Goal: Communication & Community: Share content

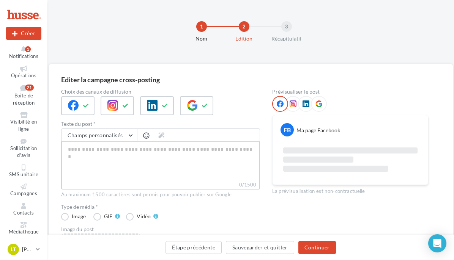
paste textarea "**********"
type textarea "**********"
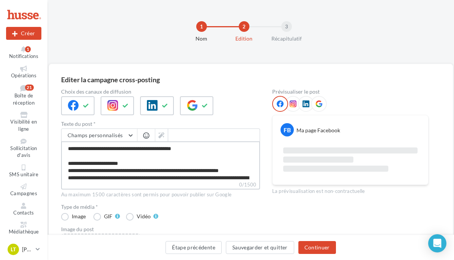
scroll to position [62, 0]
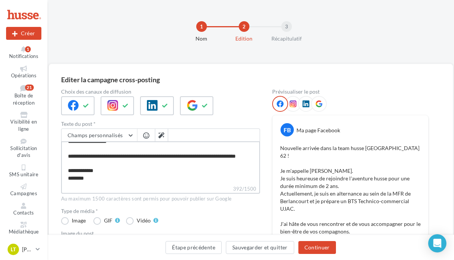
click at [105, 167] on textarea "**********" at bounding box center [160, 164] width 199 height 44
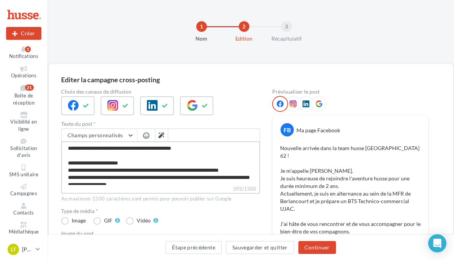
scroll to position [0, 0]
click at [68, 151] on textarea "**********" at bounding box center [160, 164] width 199 height 44
type textarea "**********"
click at [144, 137] on span "button" at bounding box center [146, 135] width 6 height 6
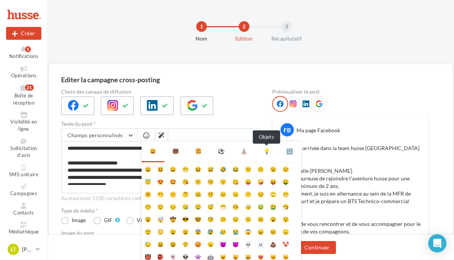
click at [268, 153] on div "💡" at bounding box center [266, 152] width 6 height 8
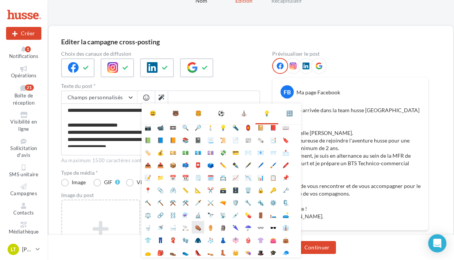
scroll to position [68, 0]
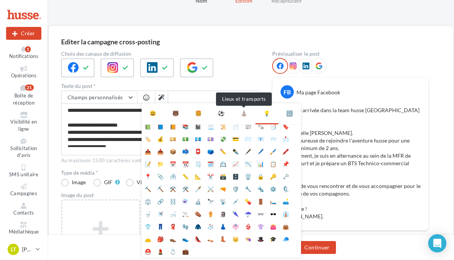
click at [245, 117] on div "⛪" at bounding box center [244, 114] width 6 height 8
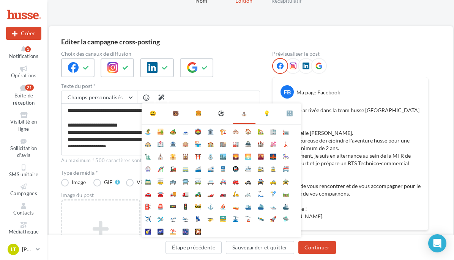
scroll to position [0, 0]
click at [221, 117] on div "⚽" at bounding box center [221, 114] width 6 height 8
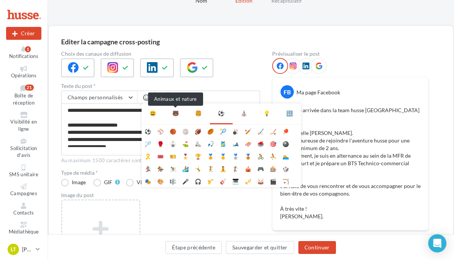
click at [175, 114] on div "🐻" at bounding box center [175, 114] width 6 height 8
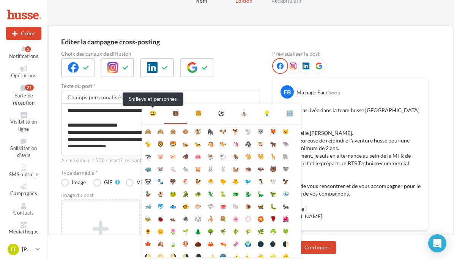
click at [154, 117] on div "😃" at bounding box center [153, 114] width 6 height 8
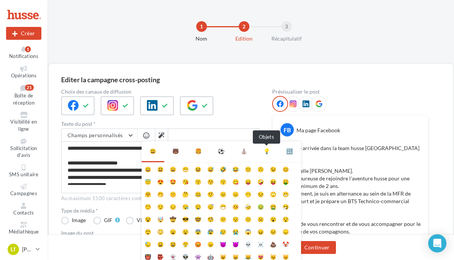
click at [266, 151] on div "💡" at bounding box center [266, 152] width 6 height 8
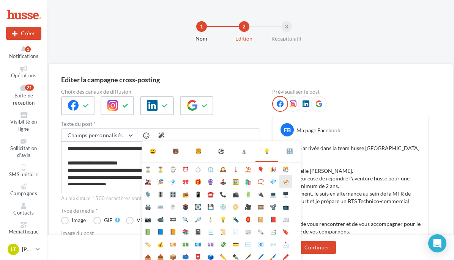
click at [285, 184] on li "📯" at bounding box center [285, 181] width 13 height 13
type textarea "**********"
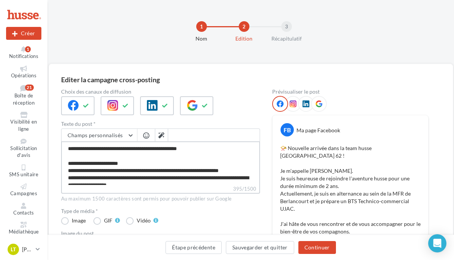
click at [75, 177] on textarea "**********" at bounding box center [160, 164] width 199 height 44
click at [147, 136] on span "button" at bounding box center [146, 135] width 6 height 6
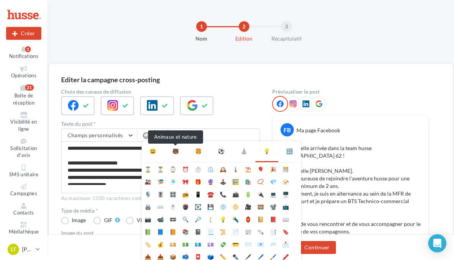
click at [178, 151] on div "🐻" at bounding box center [175, 152] width 6 height 8
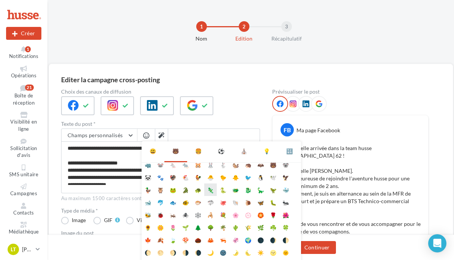
scroll to position [43, 0]
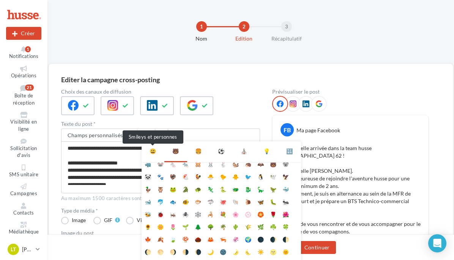
click at [154, 153] on div "😃" at bounding box center [153, 152] width 6 height 8
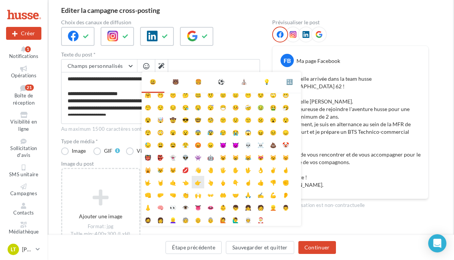
scroll to position [76, 0]
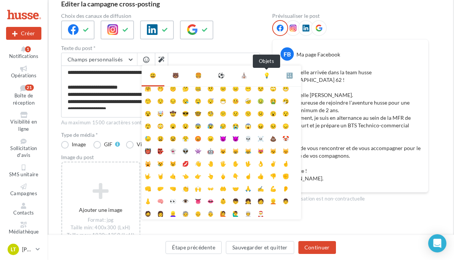
click at [265, 77] on div "💡" at bounding box center [266, 76] width 6 height 8
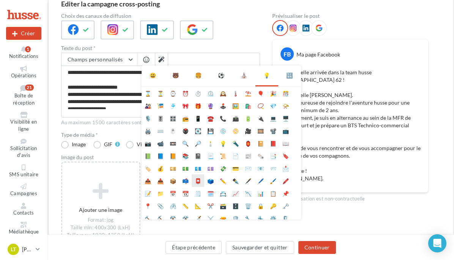
scroll to position [38, 0]
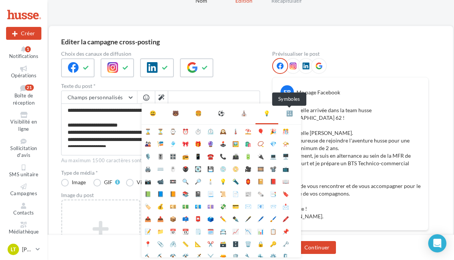
click at [291, 113] on div "🔣" at bounding box center [289, 114] width 6 height 8
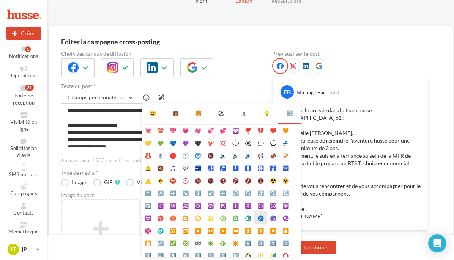
scroll to position [0, 0]
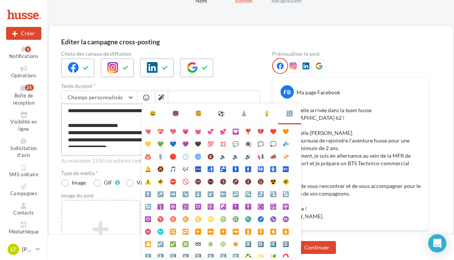
click at [72, 111] on textarea "**********" at bounding box center [160, 126] width 199 height 44
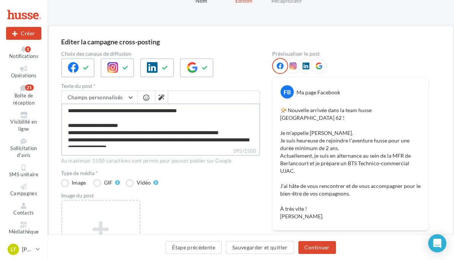
type textarea "**********"
click at [141, 96] on div at bounding box center [146, 97] width 15 height 13
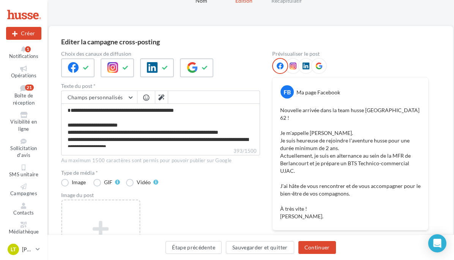
click at [142, 98] on button "button" at bounding box center [146, 99] width 9 height 8
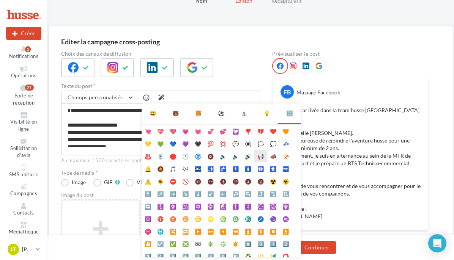
click at [261, 156] on li "📢" at bounding box center [260, 156] width 13 height 13
type textarea "**********"
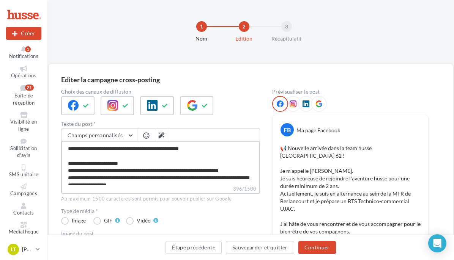
click at [76, 179] on textarea "**********" at bounding box center [160, 164] width 199 height 44
click at [143, 136] on span "button" at bounding box center [146, 135] width 6 height 6
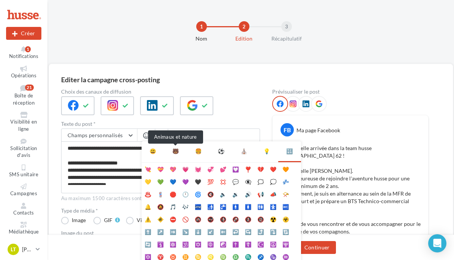
click at [176, 152] on div "🐻" at bounding box center [175, 152] width 6 height 8
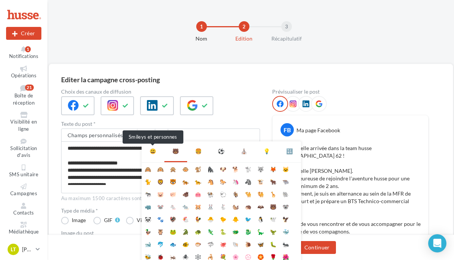
click at [151, 153] on div "😃" at bounding box center [153, 152] width 6 height 8
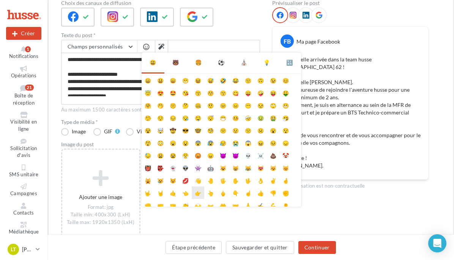
scroll to position [38, 0]
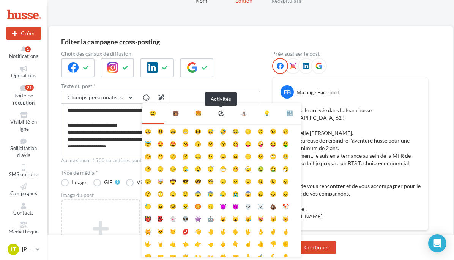
click at [221, 115] on div "⚽" at bounding box center [221, 114] width 6 height 8
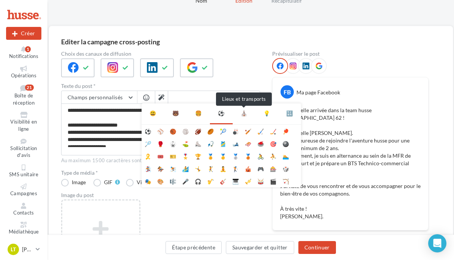
click at [243, 115] on div "⛪" at bounding box center [244, 114] width 6 height 8
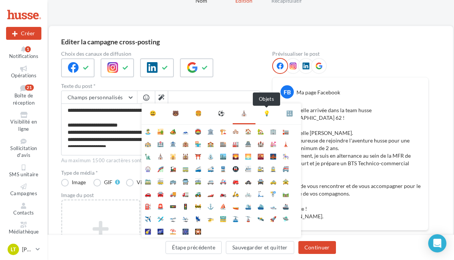
click at [267, 116] on div "💡" at bounding box center [266, 114] width 6 height 8
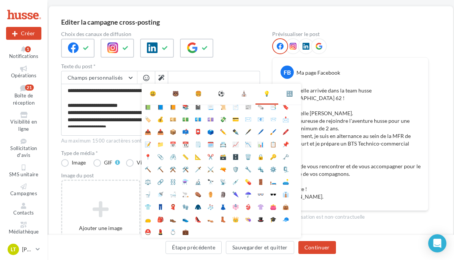
scroll to position [76, 0]
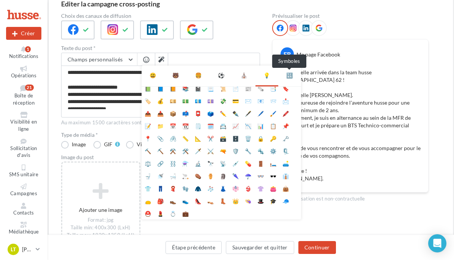
click at [288, 76] on div "🔣" at bounding box center [289, 76] width 6 height 8
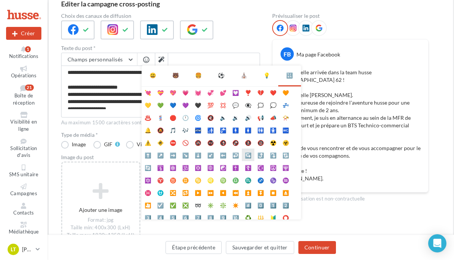
scroll to position [0, 0]
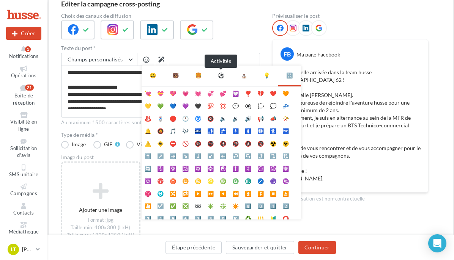
click at [219, 77] on div "⚽" at bounding box center [221, 76] width 6 height 8
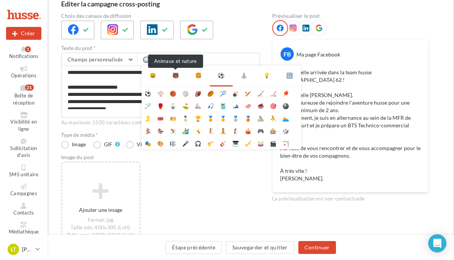
click at [175, 75] on div "🐻" at bounding box center [175, 76] width 6 height 8
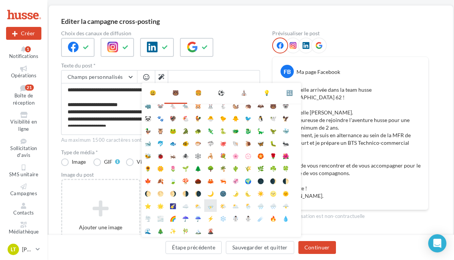
scroll to position [76, 0]
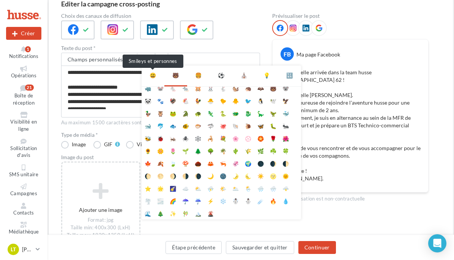
click at [152, 77] on div "😃" at bounding box center [153, 76] width 6 height 8
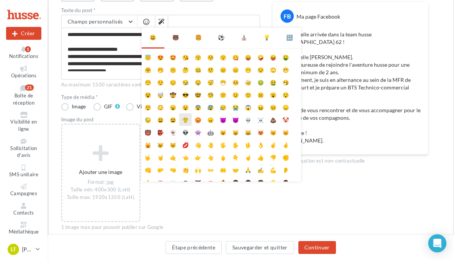
scroll to position [0, 0]
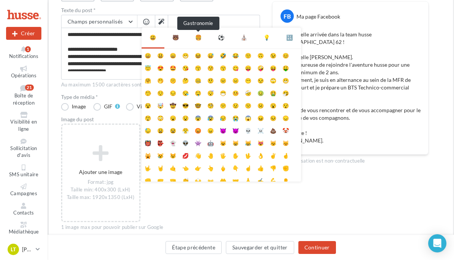
click at [199, 39] on div "🍔" at bounding box center [198, 38] width 6 height 8
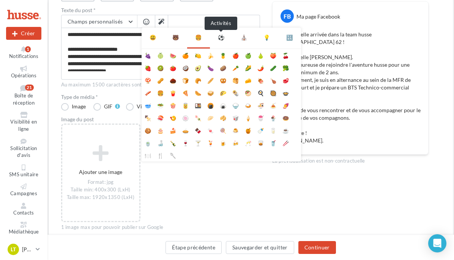
click at [221, 40] on div "⚽" at bounding box center [221, 38] width 6 height 8
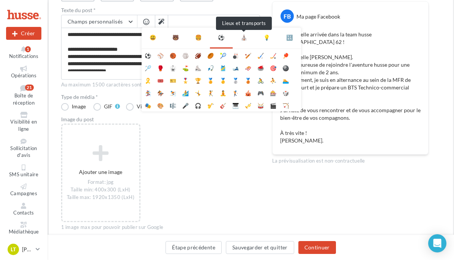
click at [246, 39] on div "⛪" at bounding box center [244, 38] width 6 height 8
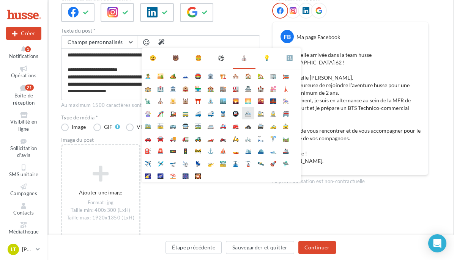
scroll to position [76, 0]
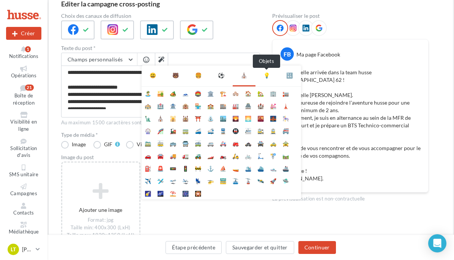
click at [267, 76] on div "💡" at bounding box center [266, 76] width 6 height 8
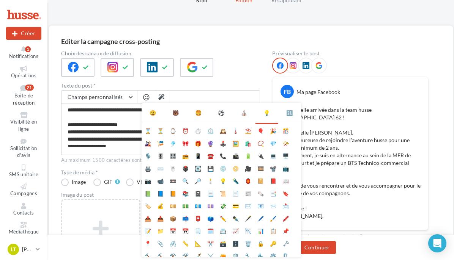
scroll to position [38, 0]
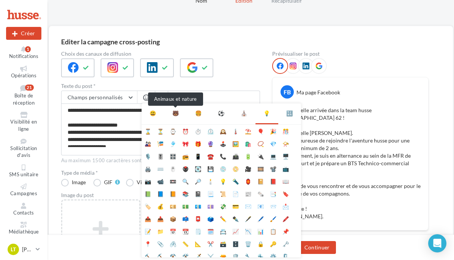
click at [175, 115] on div "🐻" at bounding box center [175, 114] width 6 height 8
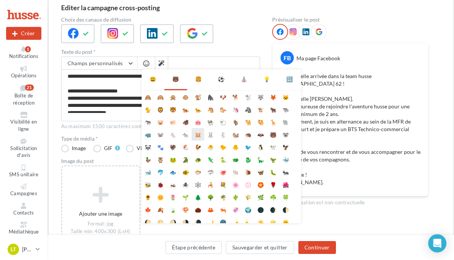
scroll to position [34, 0]
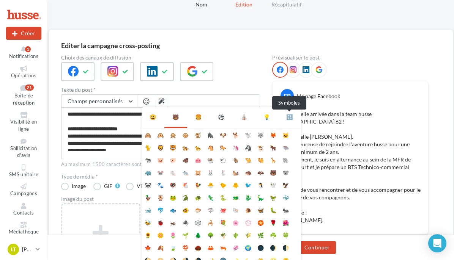
click at [289, 118] on div "🔣" at bounding box center [289, 117] width 6 height 8
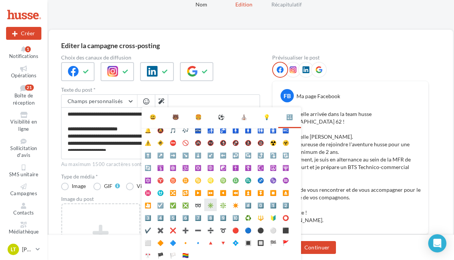
scroll to position [5, 0]
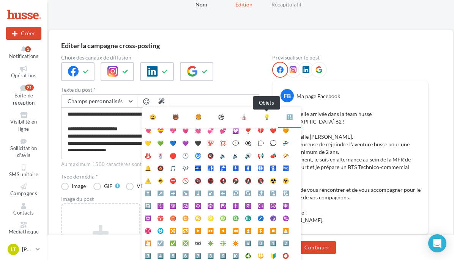
click at [266, 118] on div "💡" at bounding box center [266, 117] width 6 height 8
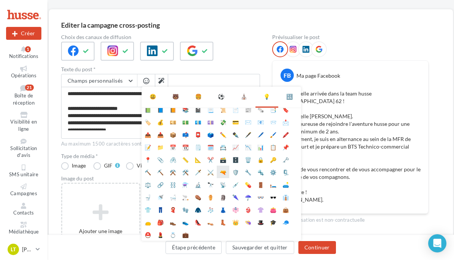
scroll to position [72, 0]
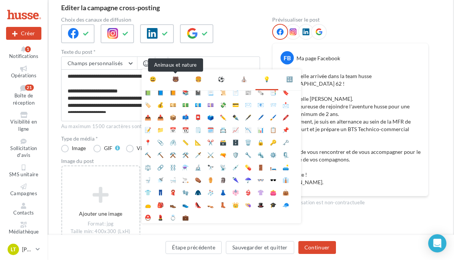
click at [177, 79] on div "🐻" at bounding box center [175, 80] width 6 height 8
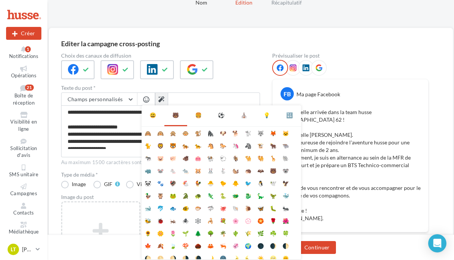
scroll to position [34, 0]
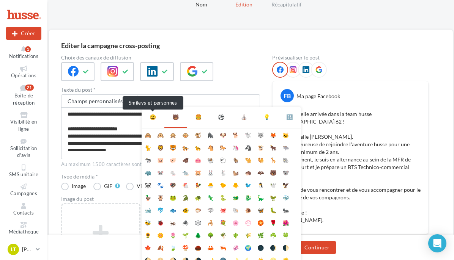
click at [154, 118] on div "😃" at bounding box center [153, 117] width 6 height 8
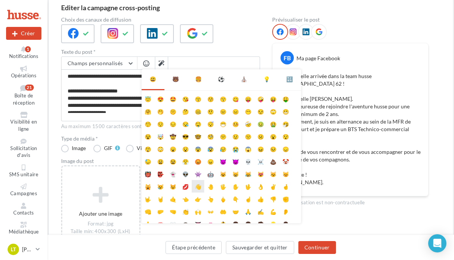
scroll to position [0, 0]
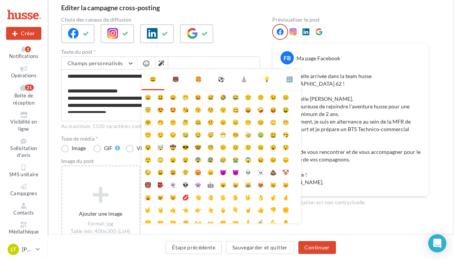
click at [215, 60] on span at bounding box center [214, 63] width 92 height 13
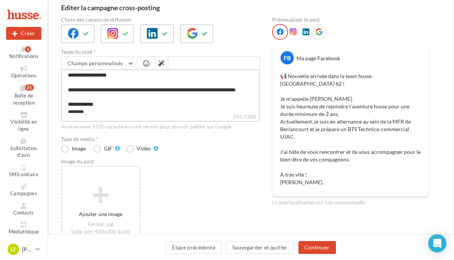
scroll to position [38, 0]
click at [168, 85] on textarea "**********" at bounding box center [160, 91] width 199 height 44
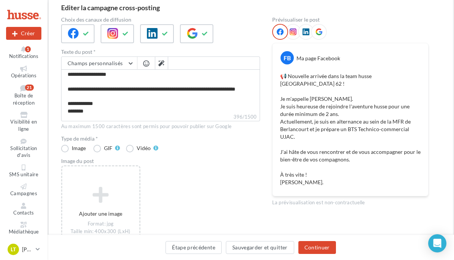
scroll to position [38, 0]
click at [147, 66] on span "button" at bounding box center [146, 63] width 6 height 6
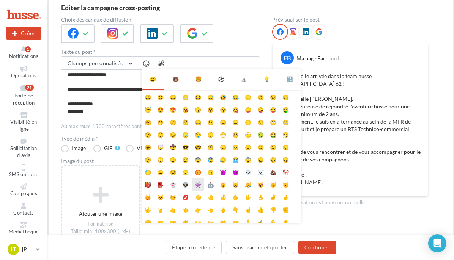
scroll to position [34, 0]
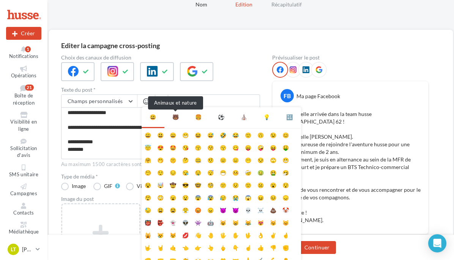
click at [176, 118] on div "🐻" at bounding box center [175, 117] width 6 height 8
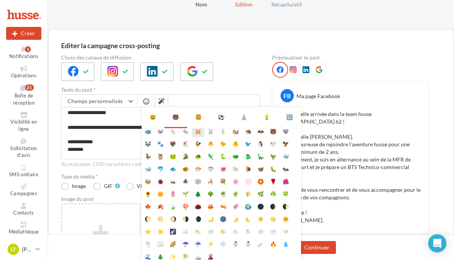
scroll to position [43, 0]
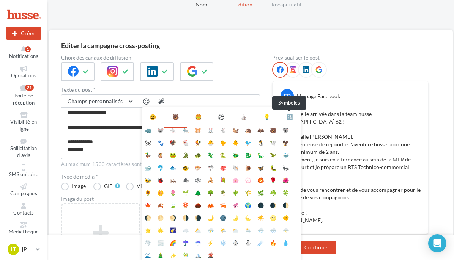
click at [288, 115] on div "🔣" at bounding box center [289, 117] width 6 height 8
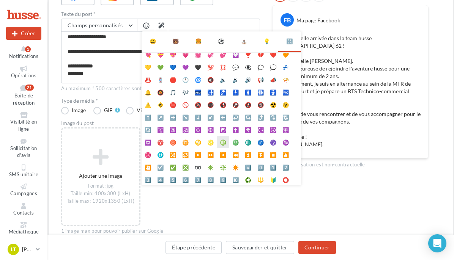
scroll to position [0, 0]
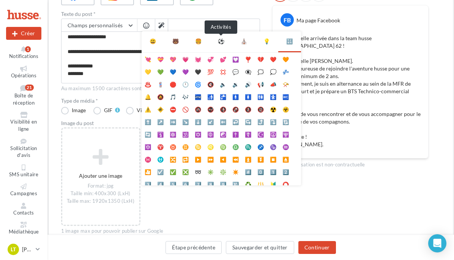
click at [222, 41] on div "⚽" at bounding box center [221, 42] width 6 height 8
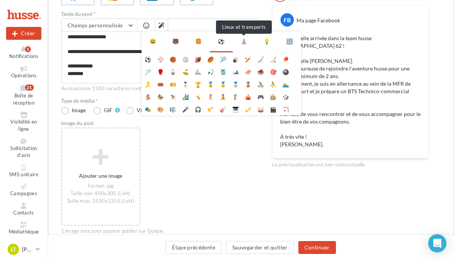
click at [244, 44] on div "⛪" at bounding box center [244, 42] width 6 height 8
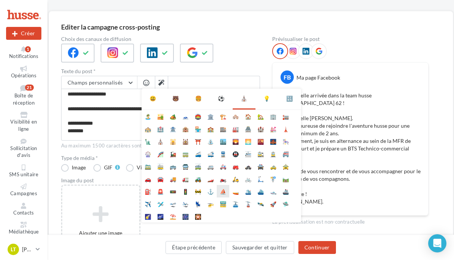
scroll to position [34, 0]
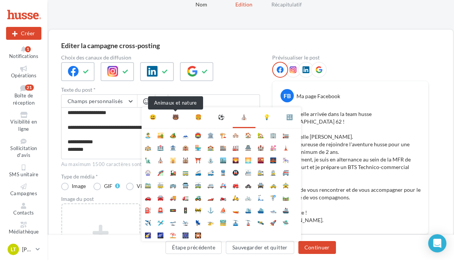
click at [175, 118] on div "🐻" at bounding box center [175, 117] width 6 height 8
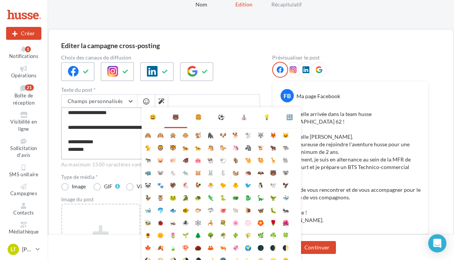
click at [129, 149] on textarea "**********" at bounding box center [160, 129] width 199 height 44
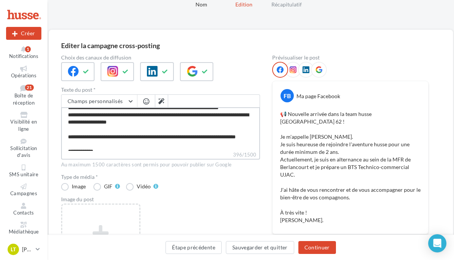
scroll to position [0, 0]
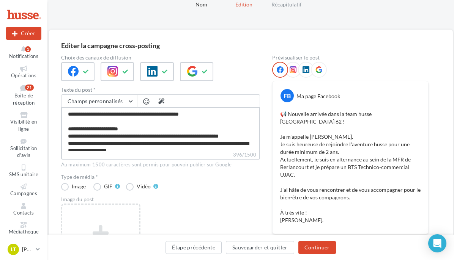
click at [75, 144] on textarea "**********" at bounding box center [160, 129] width 199 height 44
click at [147, 102] on span "button" at bounding box center [146, 101] width 6 height 6
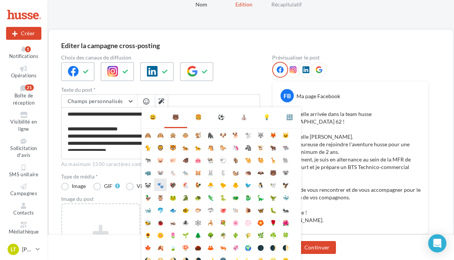
click at [160, 183] on li "🐾" at bounding box center [160, 185] width 13 height 13
type textarea "**********"
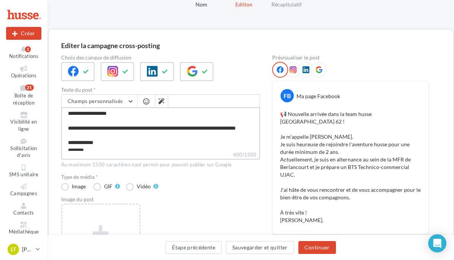
scroll to position [38, 0]
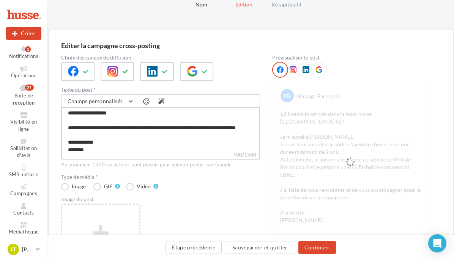
click at [168, 121] on textarea "**********" at bounding box center [160, 129] width 199 height 44
click at [144, 103] on span "button" at bounding box center [146, 101] width 6 height 6
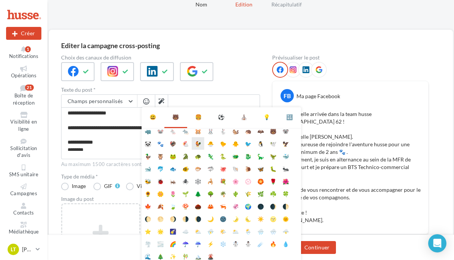
scroll to position [43, 0]
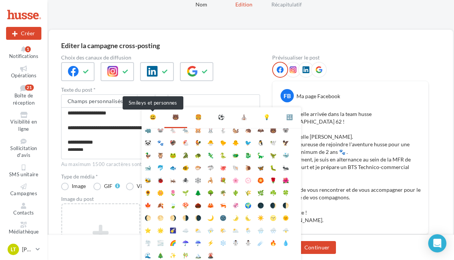
click at [153, 118] on div "😃" at bounding box center [153, 117] width 6 height 8
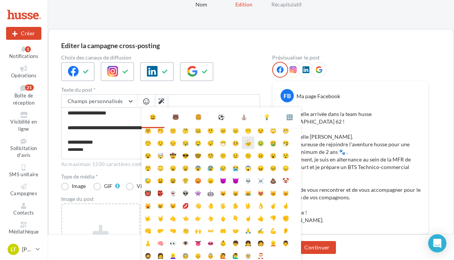
scroll to position [30, 0]
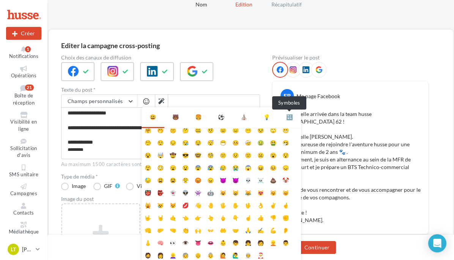
click at [291, 118] on div "🔣" at bounding box center [289, 117] width 6 height 8
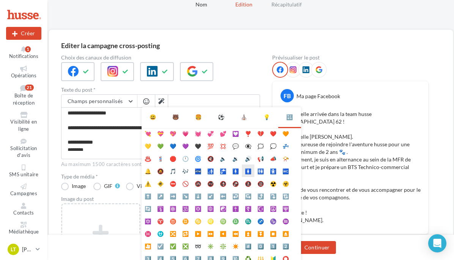
scroll to position [0, 0]
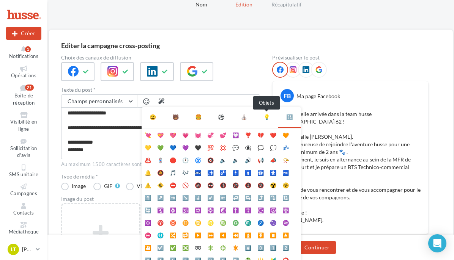
click at [267, 116] on div "💡" at bounding box center [266, 117] width 6 height 8
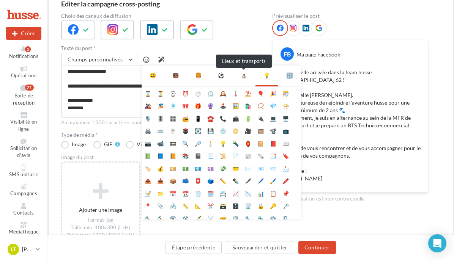
click at [244, 79] on div "⛪" at bounding box center [244, 76] width 6 height 8
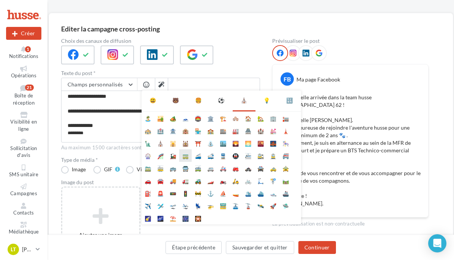
scroll to position [38, 0]
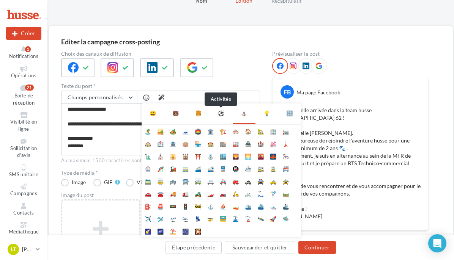
click at [221, 114] on div "⚽" at bounding box center [221, 114] width 6 height 8
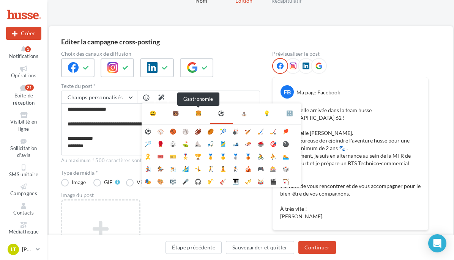
click at [199, 114] on div "🍔" at bounding box center [198, 114] width 6 height 8
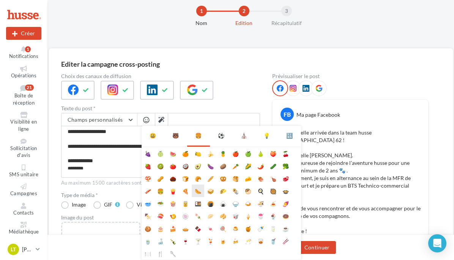
scroll to position [0, 0]
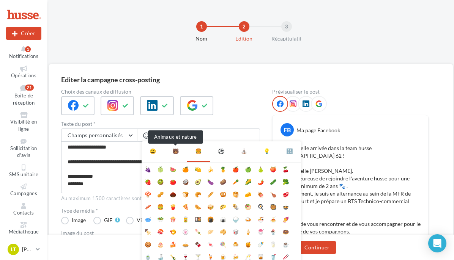
click at [174, 153] on div "🐻" at bounding box center [175, 152] width 6 height 8
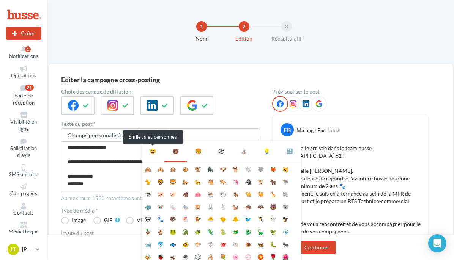
click at [150, 154] on div "😃" at bounding box center [153, 152] width 6 height 8
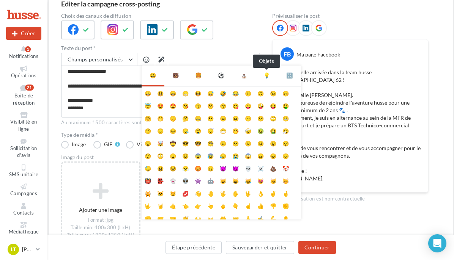
click at [264, 76] on div "💡" at bounding box center [266, 76] width 6 height 8
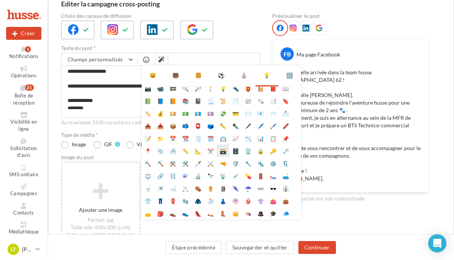
scroll to position [68, 0]
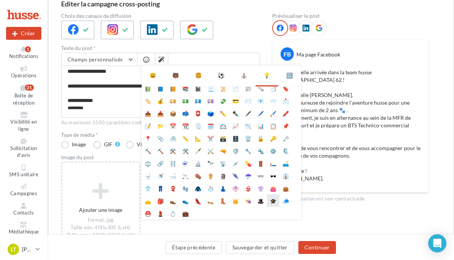
click at [274, 199] on li "🎓" at bounding box center [273, 201] width 13 height 13
type textarea "**********"
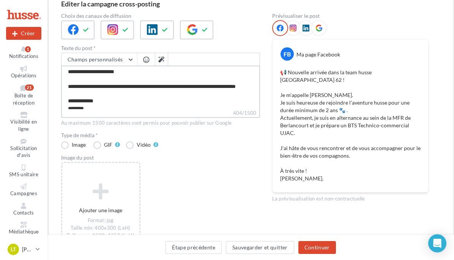
scroll to position [38, 0]
click at [96, 102] on textarea "**********" at bounding box center [160, 88] width 199 height 44
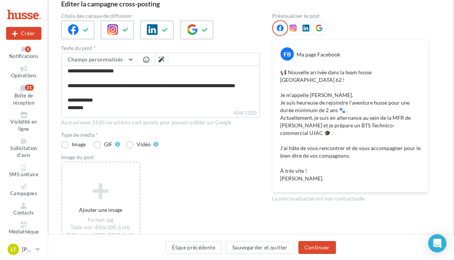
scroll to position [38, 0]
click at [148, 59] on span "button" at bounding box center [146, 60] width 6 height 6
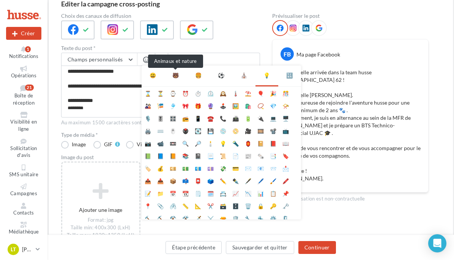
click at [175, 78] on div "🐻" at bounding box center [175, 76] width 6 height 8
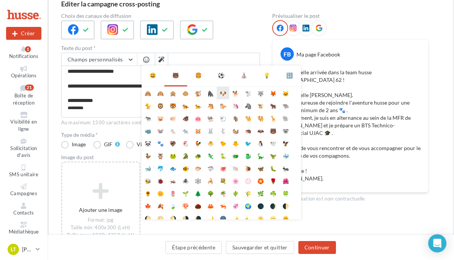
click at [221, 96] on li "🐶" at bounding box center [223, 93] width 13 height 13
type textarea "**********"
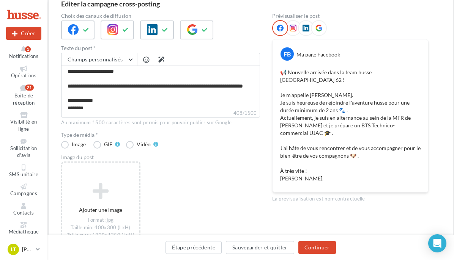
click at [147, 62] on span "button" at bounding box center [146, 60] width 6 height 6
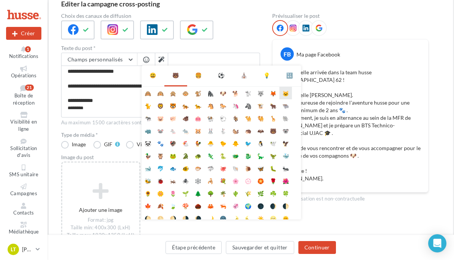
click at [282, 94] on li "🐱" at bounding box center [285, 93] width 13 height 13
type textarea "**********"
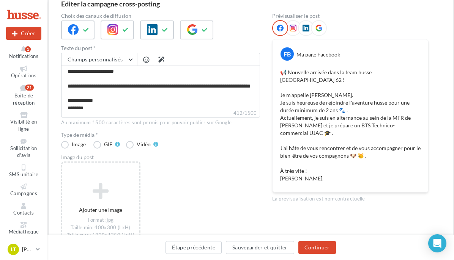
click at [142, 60] on button "button" at bounding box center [146, 61] width 9 height 8
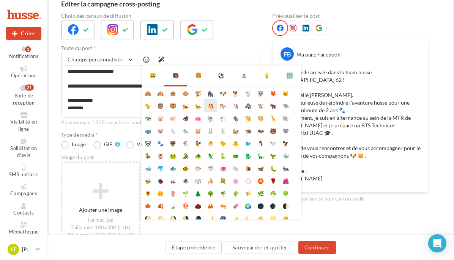
click at [210, 105] on li "🐴" at bounding box center [210, 105] width 13 height 13
type textarea "**********"
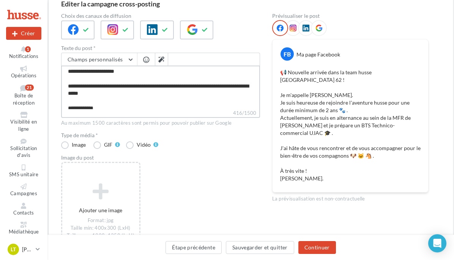
scroll to position [66, 0]
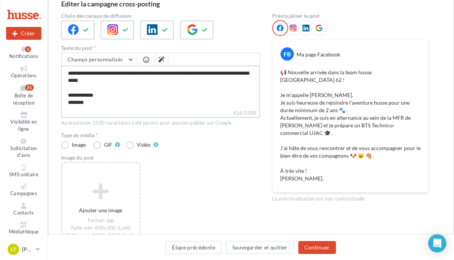
click at [115, 89] on textarea "**********" at bounding box center [160, 88] width 199 height 44
click at [144, 61] on span "button" at bounding box center [146, 60] width 6 height 6
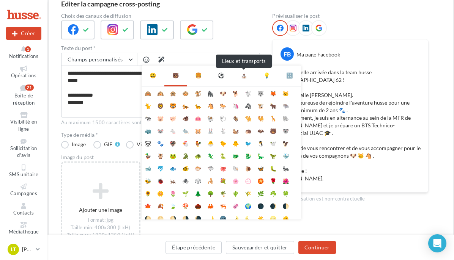
click at [243, 77] on div "⛪" at bounding box center [244, 76] width 6 height 8
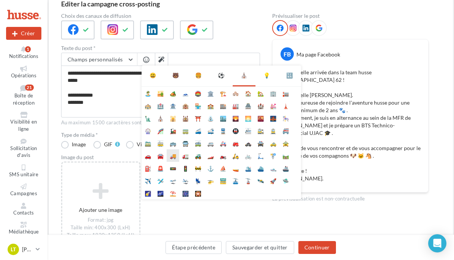
click at [176, 159] on li "🚚" at bounding box center [173, 156] width 13 height 13
type textarea "**********"
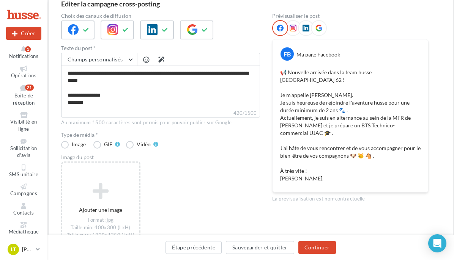
click at [176, 159] on div "Image du post" at bounding box center [160, 157] width 199 height 5
click at [122, 88] on textarea "**********" at bounding box center [160, 88] width 199 height 44
click at [160, 60] on icon at bounding box center [161, 60] width 6 height 6
type textarea "**********"
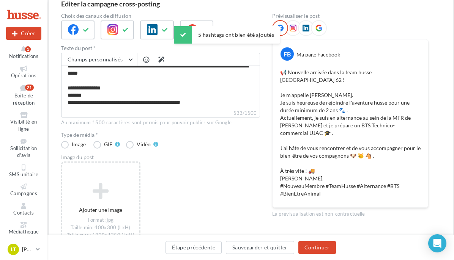
click at [145, 60] on span "button" at bounding box center [146, 60] width 6 height 6
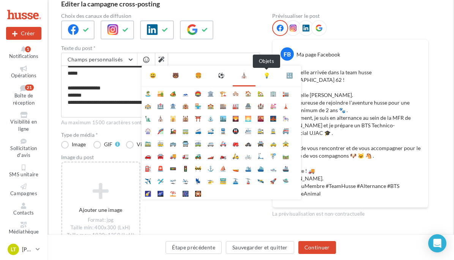
click at [269, 77] on div "💡" at bounding box center [266, 76] width 6 height 8
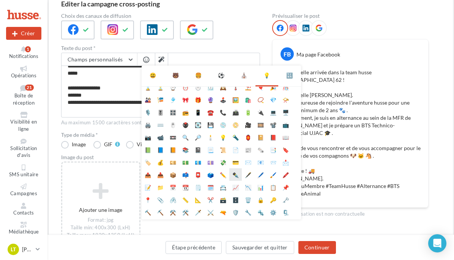
scroll to position [0, 0]
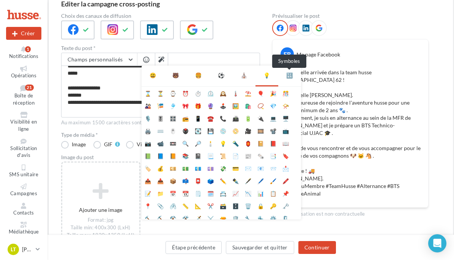
click at [290, 76] on div "🔣" at bounding box center [289, 76] width 6 height 8
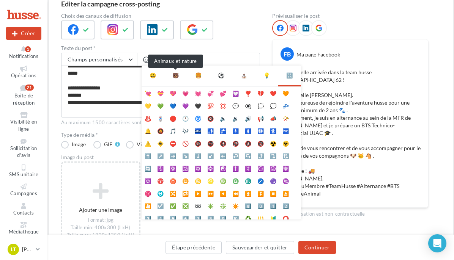
click at [172, 77] on div "🐻" at bounding box center [175, 76] width 6 height 8
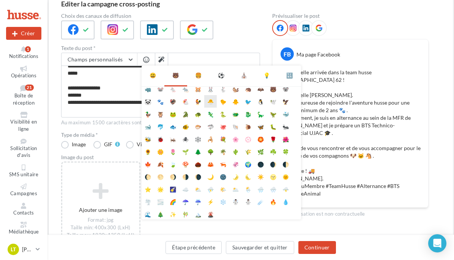
scroll to position [43, 0]
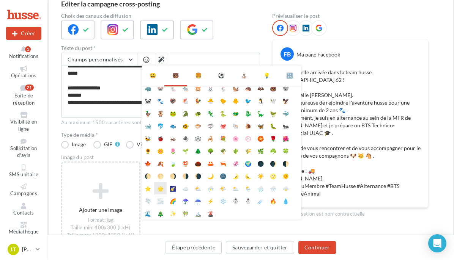
click at [161, 187] on li "🌟" at bounding box center [160, 188] width 13 height 13
type textarea "**********"
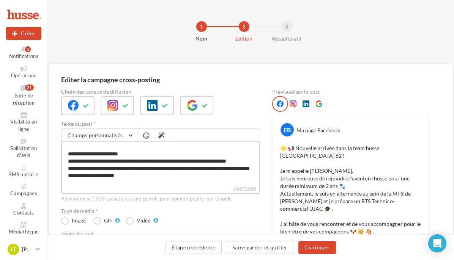
scroll to position [0, 0]
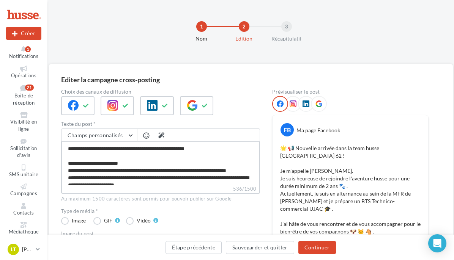
type textarea "**********"
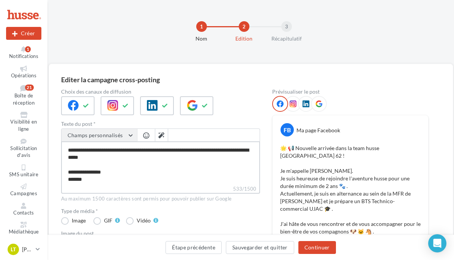
scroll to position [66, 0]
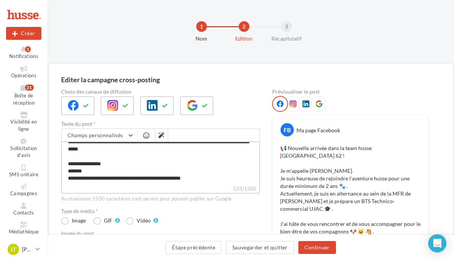
click at [103, 165] on textarea "**********" at bounding box center [160, 164] width 199 height 44
type textarea "**********"
click at [148, 135] on span "button" at bounding box center [146, 135] width 6 height 6
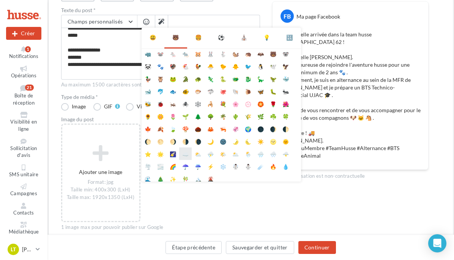
scroll to position [43, 0]
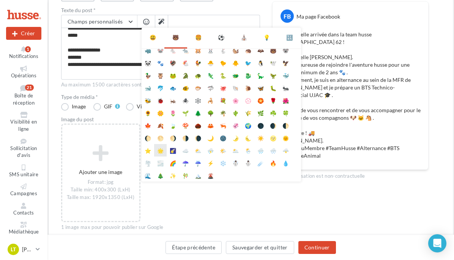
click at [162, 153] on li "🌟" at bounding box center [160, 150] width 13 height 13
type textarea "**********"
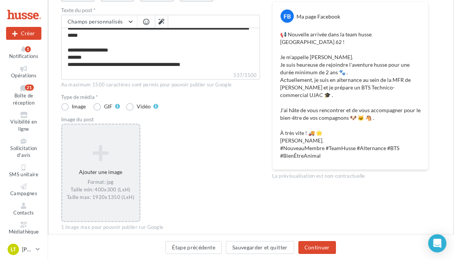
scroll to position [65, 0]
click at [103, 164] on div "Ajouter une image Format: jpg Taille min: 400x300 (LxH) Taille max: 1920x1350 (…" at bounding box center [100, 173] width 77 height 64
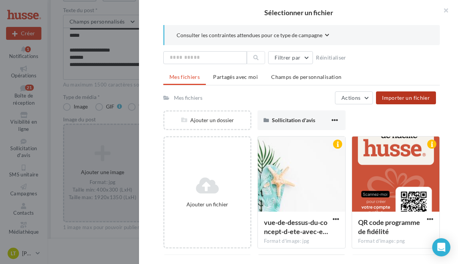
click at [405, 99] on span "Importer un fichier" at bounding box center [406, 98] width 48 height 6
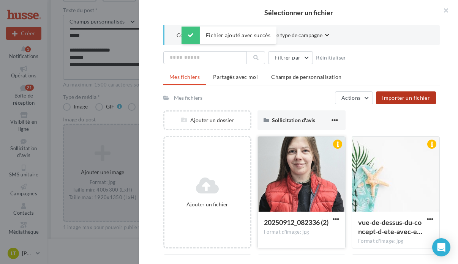
click at [319, 187] on div at bounding box center [301, 175] width 87 height 76
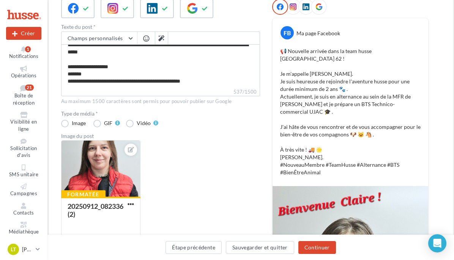
scroll to position [95, 0]
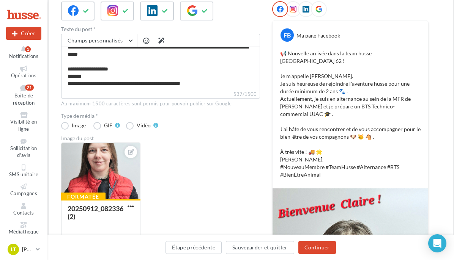
click at [292, 8] on icon at bounding box center [293, 9] width 7 height 7
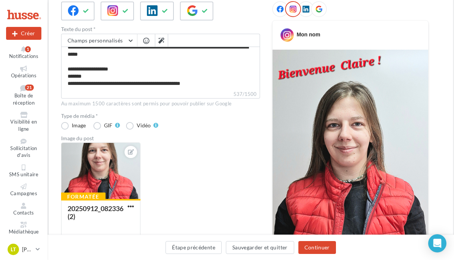
click at [307, 11] on icon at bounding box center [305, 9] width 7 height 7
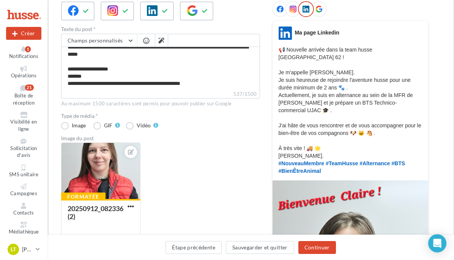
click at [324, 11] on div at bounding box center [319, 9] width 16 height 16
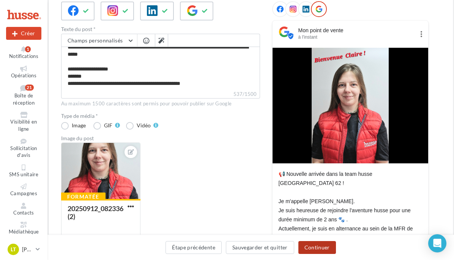
click at [321, 245] on button "Continuer" at bounding box center [317, 247] width 38 height 13
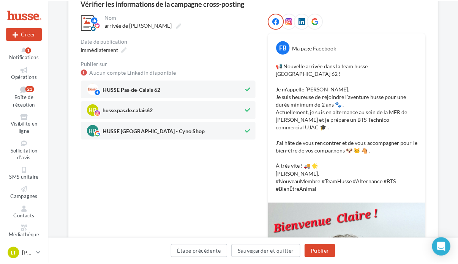
scroll to position [114, 0]
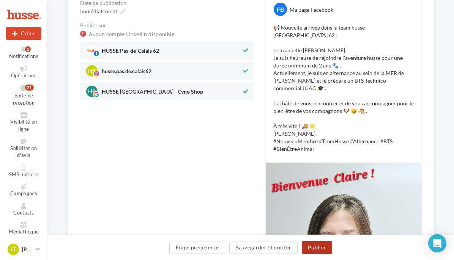
click at [322, 245] on button "Publier" at bounding box center [317, 247] width 30 height 13
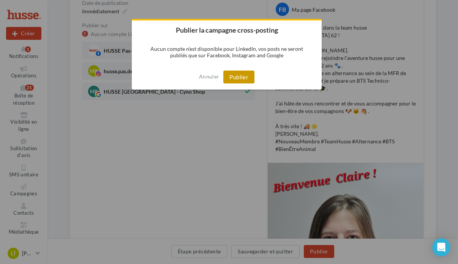
click at [238, 77] on button "Publier" at bounding box center [238, 77] width 31 height 13
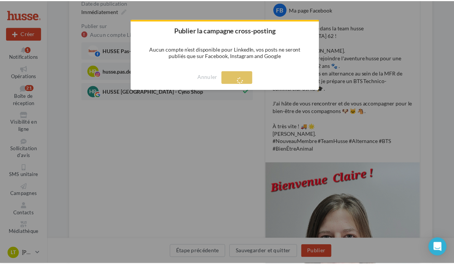
scroll to position [12, 0]
